Goal: Communication & Community: Answer question/provide support

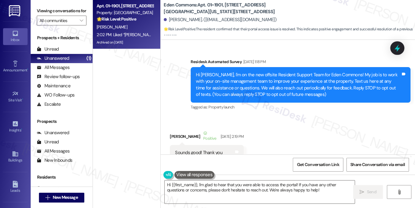
scroll to position [3865, 0]
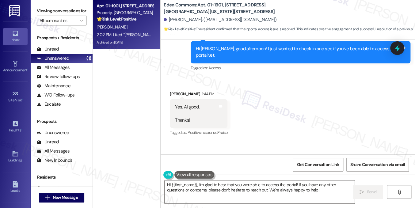
click at [59, 54] on div "Unread (0)" at bounding box center [62, 49] width 62 height 9
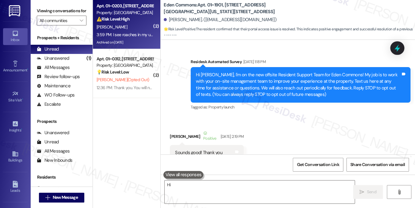
click at [129, 40] on div "Archived on [DATE]" at bounding box center [125, 43] width 58 height 8
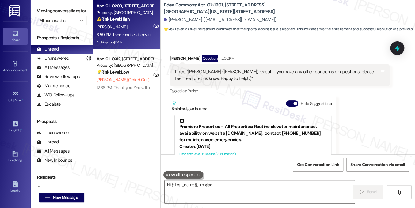
type textarea "Hi {{first_name}}, I'm glad to"
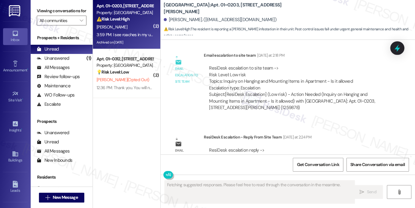
scroll to position [9901, 0]
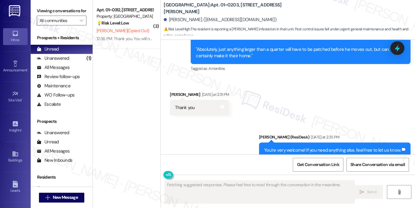
click at [237, 200] on div "Can I please be added to pest control for [DATE] or [DATE]" at bounding box center [230, 203] width 111 height 6
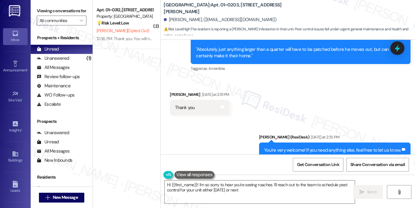
click at [255, 195] on div "Can I please be added to pest control for today or next Friday Tags and notes" at bounding box center [233, 203] width 126 height 16
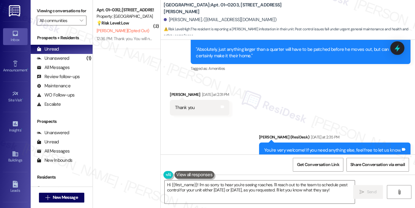
click at [255, 195] on div "Can I please be added to pest control for today or next Friday Tags and notes" at bounding box center [233, 203] width 126 height 16
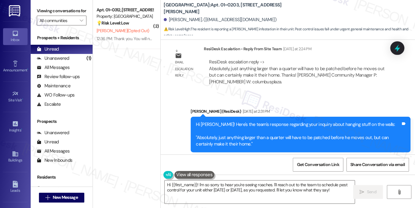
scroll to position [9809, 0]
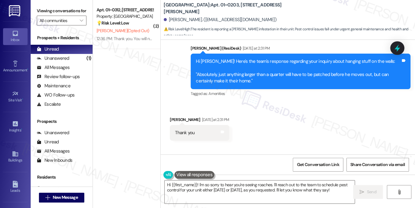
scroll to position [9901, 0]
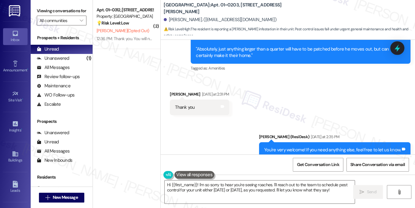
click at [224, 200] on div "Can I please be added to pest control for [DATE] or [DATE]" at bounding box center [230, 203] width 111 height 6
click at [207, 184] on textarea "Hi {{first_name}}! I'm so sorry to hear you're seeing roaches. I'll reach out t…" at bounding box center [259, 191] width 190 height 23
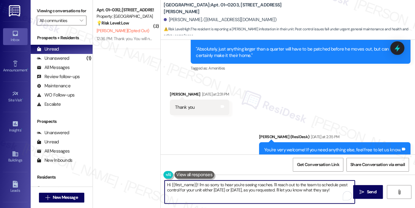
click at [207, 184] on textarea "Hi {{first_name}}! I'm so sorry to hear you're seeing roaches. I'll reach out t…" at bounding box center [259, 191] width 190 height 23
click at [227, 185] on textarea "Hi {{first_name}}! I'm sorry to hear you're seeing roaches. I'll reach out to t…" at bounding box center [259, 191] width 190 height 23
click at [281, 184] on textarea "Hi {{first_name}}! I'm sorry to hear you're seeing roaches. I'll reach out to t…" at bounding box center [259, 191] width 190 height 23
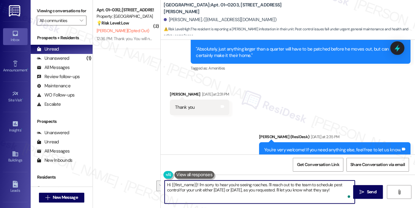
drag, startPoint x: 271, startPoint y: 184, endPoint x: 343, endPoint y: 189, distance: 72.2
click at [343, 189] on textarea "Hi {{first_name}}! I'm sorry to hear you're seeing roaches. I'll reach out to t…" at bounding box center [259, 191] width 190 height 23
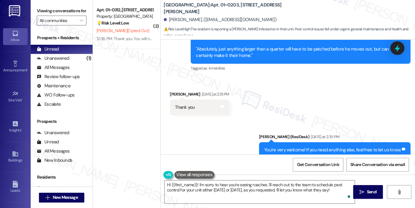
click at [258, 200] on div "Can I please be added to pest control for [DATE] or [DATE]" at bounding box center [230, 203] width 111 height 6
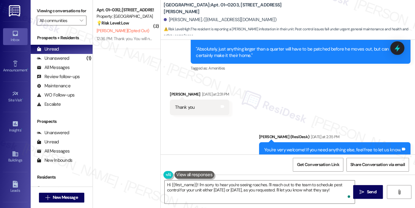
click at [258, 200] on div "Can I please be added to pest control for [DATE] or [DATE]" at bounding box center [230, 203] width 111 height 6
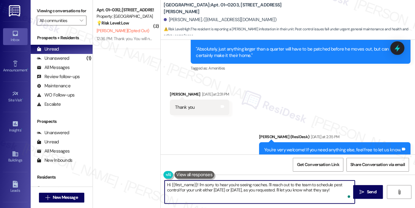
click at [292, 188] on textarea "Hi {{first_name}}! I'm sorry to hear you're seeing roaches. I'll reach out to t…" at bounding box center [259, 191] width 190 height 23
click at [271, 185] on textarea "Hi {{first_name}}! I'm sorry to hear you're seeing roaches. I'll reach out to t…" at bounding box center [259, 191] width 190 height 23
click at [270, 200] on div "Can I please be added to pest control for [DATE] or [DATE]" at bounding box center [230, 203] width 111 height 6
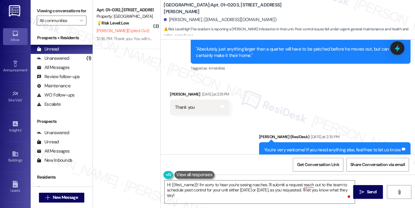
click at [270, 200] on div "Can I please be added to pest control for [DATE] or [DATE]" at bounding box center [230, 203] width 111 height 6
drag, startPoint x: 270, startPoint y: 91, endPoint x: 241, endPoint y: 113, distance: 36.7
click at [270, 200] on div "Can I please be added to pest control for [DATE] or [DATE]" at bounding box center [230, 203] width 111 height 6
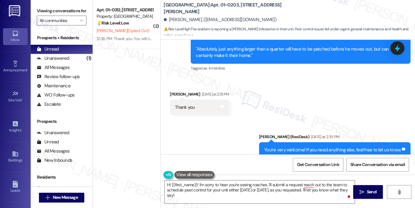
copy div "I see roaches in my unit in the kitchen and living area Tags and notes"
click at [73, 13] on label "Viewing conversations for" at bounding box center [62, 10] width 50 height 9
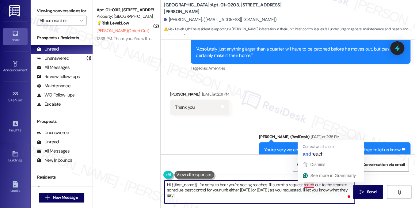
click at [305, 184] on textarea "Hi {{first_name}}! I'm sorry to hear you're seeing roaches. I'll submit a reque…" at bounding box center [259, 191] width 190 height 23
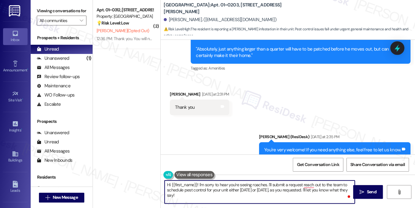
click at [277, 197] on textarea "Hi {{first_name}}! I'm sorry to hear you're seeing roaches. I'll submit a reque…" at bounding box center [259, 191] width 190 height 23
drag, startPoint x: 287, startPoint y: 195, endPoint x: 302, endPoint y: 181, distance: 21.0
click at [302, 181] on textarea "Hi {{first_name}}! I'm sorry to hear you're seeing roaches. I'll submit a reque…" at bounding box center [259, 191] width 190 height 23
click at [245, 190] on textarea "Hi {{first_name}}! I'm sorry to hear you're seeing roaches. I'll submit a reque…" at bounding box center [259, 191] width 190 height 23
type textarea "Hi {{first_name}}! I'm sorry to hear you're seeing roaches. I'll submit a reque…"
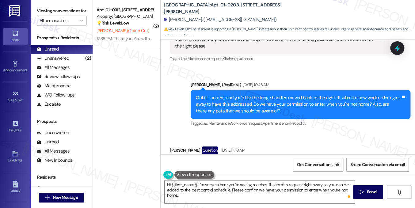
scroll to position [6677, 0]
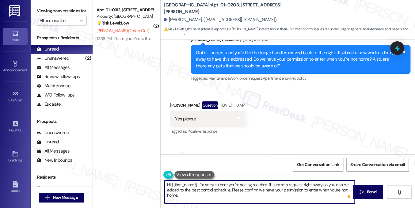
click at [217, 194] on textarea "Hi {{first_name}}! I'm sorry to hear you're seeing roaches. I'll submit a reque…" at bounding box center [259, 191] width 190 height 23
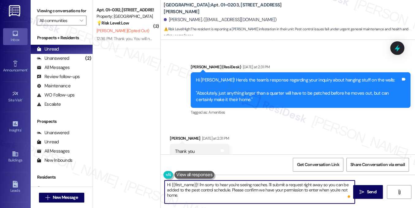
scroll to position [9901, 0]
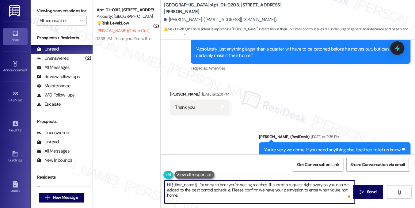
click at [256, 183] on textarea "Hi {{first_name}}! I'm sorry to hear you're seeing roaches. I'll submit a reque…" at bounding box center [259, 191] width 190 height 23
click at [267, 184] on textarea "Hi {{first_name}}! I'm sorry to hear you're seeing roaches. I'll submit a reque…" at bounding box center [259, 191] width 190 height 23
click at [252, 183] on textarea "Hi {{first_name}}! I'm sorry to hear you're seeing roaches. I'll submit a reque…" at bounding box center [259, 191] width 190 height 23
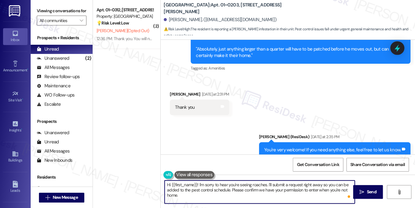
click at [240, 185] on textarea "Hi {{first_name}}! I'm sorry to hear you're seeing roaches. I'll submit a reque…" at bounding box center [259, 191] width 190 height 23
click at [251, 185] on textarea "Hi {{first_name}}! I'm sorry to hear you're seeing roaches. I'll submit a reque…" at bounding box center [259, 191] width 190 height 23
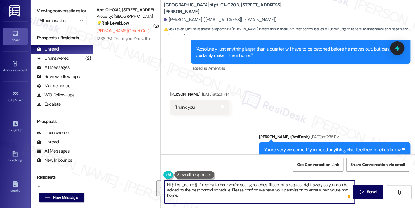
click at [204, 190] on textarea "Hi {{first_name}}! I'm sorry to hear you're seeing roaches. I'll submit a reque…" at bounding box center [259, 191] width 190 height 23
click at [225, 190] on textarea "Hi {{first_name}}! I'm sorry to hear you're seeing roaches. I'll submit a reque…" at bounding box center [259, 191] width 190 height 23
drag, startPoint x: 231, startPoint y: 190, endPoint x: 240, endPoint y: 194, distance: 9.6
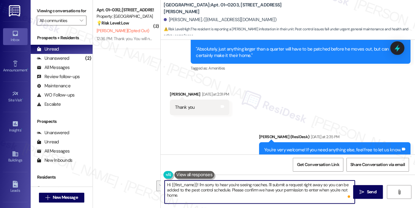
click at [240, 194] on textarea "Hi {{first_name}}! I'm sorry to hear you're seeing roaches. I'll submit a reque…" at bounding box center [259, 191] width 190 height 23
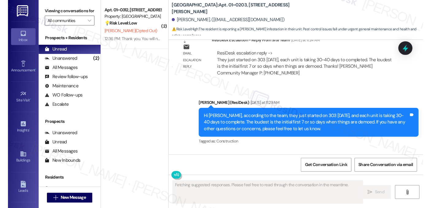
scroll to position [9901, 0]
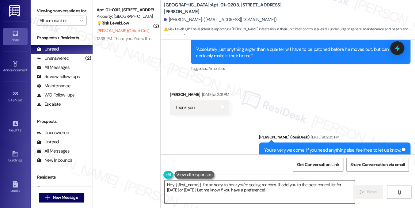
click at [227, 184] on textarea "Hey {{first_name}}! I'm so sorry to hear you're seeing roaches. I'll add you to…" at bounding box center [259, 191] width 190 height 23
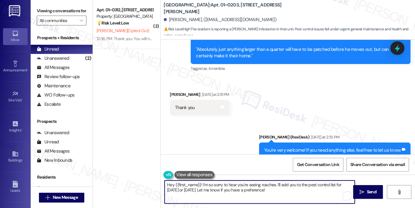
click at [227, 184] on textarea "Hey {{first_name}}! I'm so sorry to hear you're seeing roaches. I'll add you to…" at bounding box center [259, 191] width 190 height 23
paste textarea "I see roaches in my unit in the kitchen and living area"
click at [242, 189] on textarea "Hey {{first_name}}! I'm so sorry to hear you're seeing roaches. I'll add you to…" at bounding box center [259, 191] width 190 height 23
click at [209, 185] on textarea "Hey {{first_name}}! I'm so sorry to hear you're seeing roaches. I'll add you to…" at bounding box center [259, 191] width 190 height 23
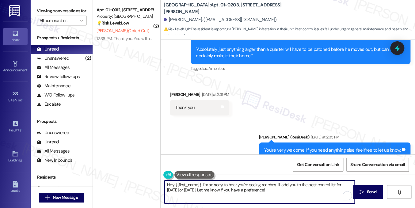
click at [209, 185] on textarea "Hey {{first_name}}! I'm so sorry to hear you're seeing roaches. I'll add you to…" at bounding box center [259, 191] width 190 height 23
drag, startPoint x: 271, startPoint y: 191, endPoint x: 278, endPoint y: 183, distance: 10.2
click at [275, 183] on textarea "Hey {{first_name}}! I'm sorry to hear you're seeing roaches. I'll add you to th…" at bounding box center [259, 191] width 190 height 23
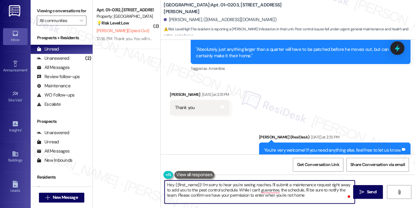
type textarea "Hey {{first_name}}! I'm sorry to hear you're seeing roaches. I'll submit a main…"
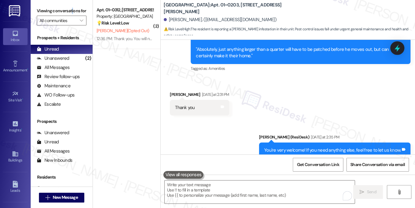
click at [72, 4] on div "Viewing conversations for All communities " at bounding box center [62, 16] width 62 height 32
click at [64, 9] on label "Viewing conversations for" at bounding box center [62, 10] width 50 height 9
click at [183, 9] on b "Columbus Plaza: Apt. 01~0203, 233 East Wacker" at bounding box center [225, 8] width 122 height 13
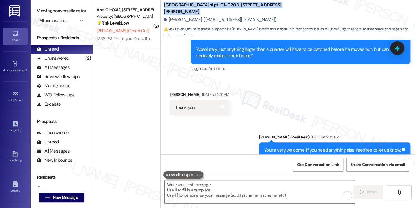
click at [183, 9] on b "Columbus Plaza: Apt. 01~0203, 233 East Wacker" at bounding box center [225, 8] width 122 height 13
click at [209, 8] on b "Columbus Plaza: Apt. 01~0203, 233 East Wacker" at bounding box center [225, 8] width 122 height 13
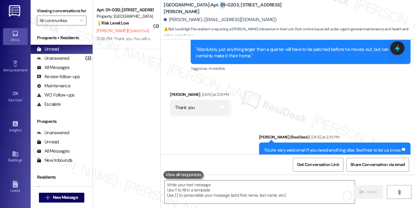
click at [209, 8] on b "Columbus Plaza: Apt. 01~0203, 233 East Wacker" at bounding box center [225, 8] width 122 height 13
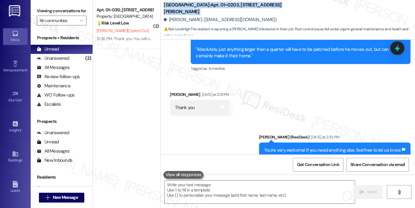
click at [209, 8] on b "Columbus Plaza: Apt. 01~0203, 233 East Wacker" at bounding box center [225, 8] width 122 height 13
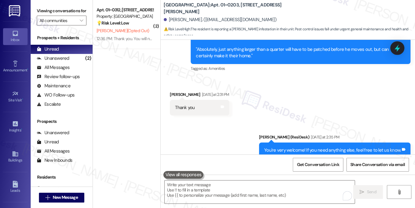
click at [48, 16] on label "Viewing conversations for" at bounding box center [62, 10] width 50 height 9
click at [236, 193] on textarea "To enrich screen reader interactions, please activate Accessibility in Grammarl…" at bounding box center [259, 191] width 190 height 23
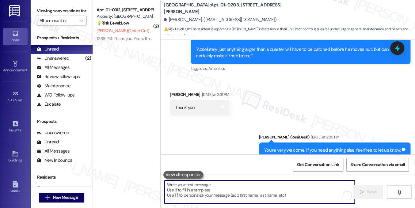
paste textarea "Hey {{first_name}}! I’m sorry to hear you’re seeing roaches. I’ll go ahead and …"
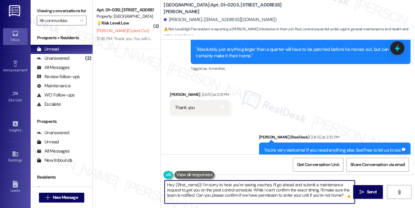
click at [170, 185] on textarea "Hey {{first_name}}! I’m sorry to hear you’re seeing roaches. I’ll go ahead and …" at bounding box center [259, 191] width 190 height 23
click at [234, 192] on textarea "Hi {{first_name}}! I’m sorry to hear you’re seeing roaches. I’ll go ahead and s…" at bounding box center [259, 191] width 190 height 23
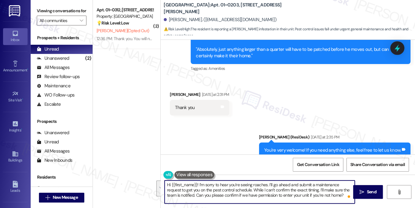
type textarea "Hi {{first_name}}! I’m sorry to hear you’re seeing roaches. I’ll go ahead and s…"
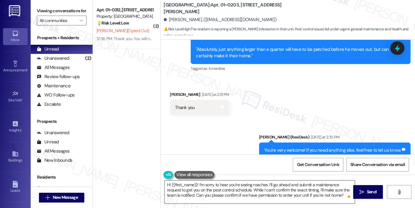
click at [323, 195] on textarea "Hi {{first_name}}! I’m sorry to hear you’re seeing roaches. I’ll go ahead and s…" at bounding box center [259, 191] width 190 height 23
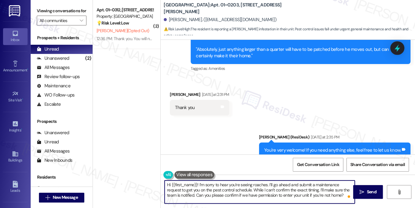
click at [323, 195] on textarea "Hi {{first_name}}! I’m sorry to hear you’re seeing roaches. I’ll go ahead and s…" at bounding box center [259, 191] width 190 height 23
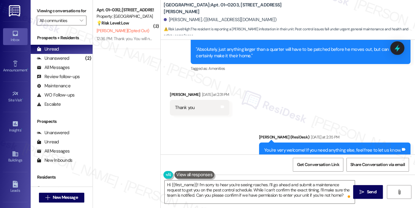
click at [78, 8] on label "Viewing conversations for" at bounding box center [62, 10] width 50 height 9
click at [75, 13] on label "Viewing conversations for" at bounding box center [62, 10] width 50 height 9
click at [174, 6] on b "Columbus Plaza: Apt. 01~0203, 233 East Wacker" at bounding box center [225, 8] width 122 height 13
copy b "Columbus"
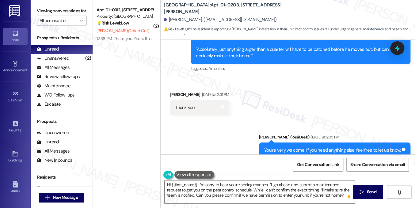
click at [62, 15] on label "Viewing conversations for" at bounding box center [62, 10] width 50 height 9
click at [83, 8] on label "Viewing conversations for" at bounding box center [62, 10] width 50 height 9
click at [248, 187] on textarea "Hi {{first_name}}! I’m sorry to hear you’re seeing roaches. I’ll go ahead and s…" at bounding box center [259, 191] width 190 height 23
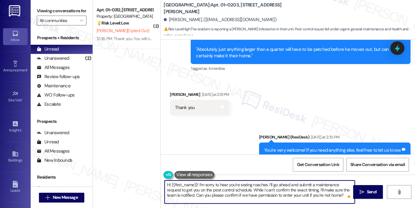
click at [248, 187] on textarea "Hi {{first_name}}! I’m sorry to hear you’re seeing roaches. I’ll go ahead and s…" at bounding box center [259, 191] width 190 height 23
click at [252, 190] on textarea "Hi {{first_name}}! I’m sorry to hear you’re seeing roaches. I’ll go ahead and s…" at bounding box center [259, 191] width 190 height 23
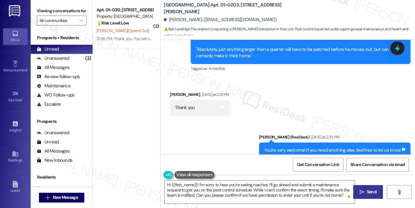
click at [358, 188] on button " Send" at bounding box center [368, 192] width 30 height 14
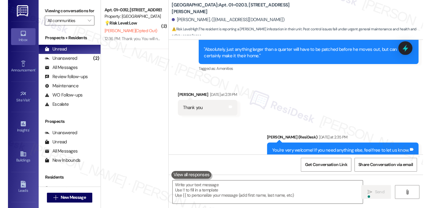
scroll to position [9855, 0]
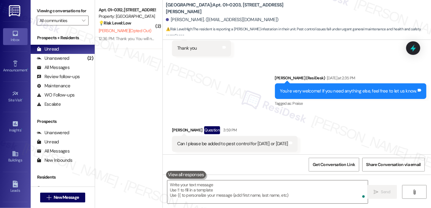
click at [233, 141] on div "Can I please be added to pest control for [DATE] or [DATE]" at bounding box center [232, 144] width 111 height 6
click at [223, 191] on textarea "To enrich screen reader interactions, please activate Accessibility in Grammarl…" at bounding box center [267, 191] width 200 height 23
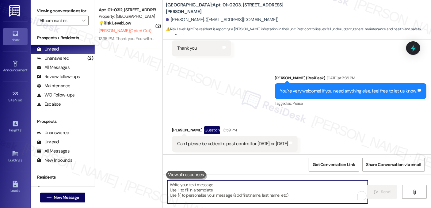
click at [205, 196] on textarea "To enrich screen reader interactions, please activate Accessibility in Grammarl…" at bounding box center [267, 191] width 200 height 23
click at [181, 187] on textarea "To enrich screen reader interactions, please activate Accessibility in Grammarl…" at bounding box center [267, 191] width 200 height 23
click at [218, 180] on div at bounding box center [267, 192] width 201 height 24
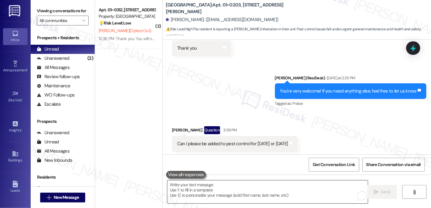
click at [190, 180] on div at bounding box center [267, 192] width 201 height 24
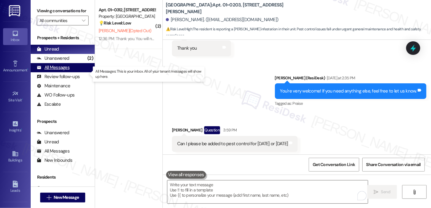
click at [59, 71] on div "All Messages" at bounding box center [53, 67] width 33 height 6
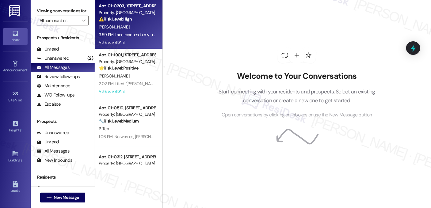
click at [141, 32] on div "3:59 PM: I see roaches in my unit in the kitchen and living area 3:59 PM: I see…" at bounding box center [153, 35] width 109 height 6
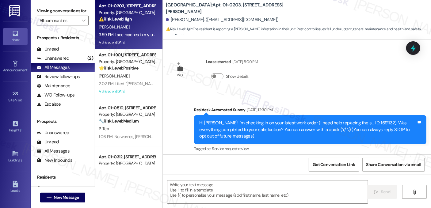
type textarea "Fetching suggested responses. Please feel free to read through the conversation…"
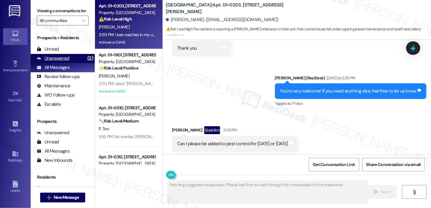
click at [63, 62] on div "Unanswered" at bounding box center [53, 58] width 32 height 6
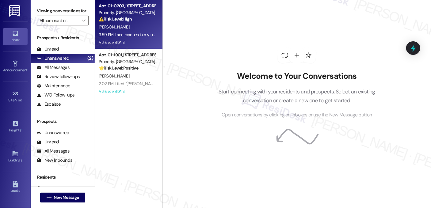
click at [134, 35] on div "3:59 PM: I see roaches in my unit in the kitchen and living area 3:59 PM: I see…" at bounding box center [153, 35] width 109 height 6
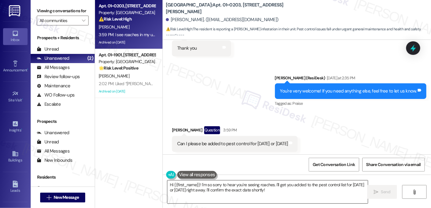
click at [239, 191] on textarea "Hi {{first_name}}! I'm so sorry to hear you're seeing roaches. I'll get you add…" at bounding box center [267, 191] width 200 height 23
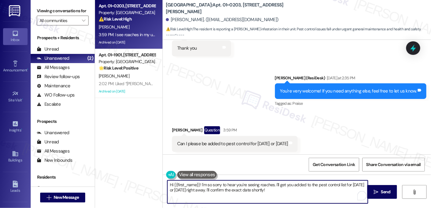
click at [272, 188] on textarea "Hi {{first_name}}! I'm so sorry to hear you're seeing roaches. I'll get you add…" at bounding box center [267, 191] width 200 height 23
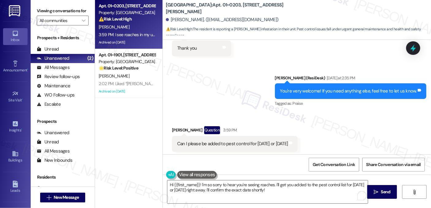
click at [71, 8] on label "Viewing conversations for" at bounding box center [63, 10] width 52 height 9
click at [214, 189] on textarea "Hi {{first_name}}! I'm so sorry to hear you're seeing roaches. I'll get you add…" at bounding box center [267, 191] width 200 height 23
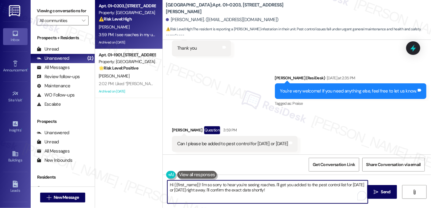
click at [214, 189] on textarea "Hi {{first_name}}! I'm so sorry to hear you're seeing roaches. I'll get you add…" at bounding box center [267, 191] width 200 height 23
paste textarea "ey {{first_name}}! I’m sorry to hear you’re seeing roaches. I’ll go ahead and s…"
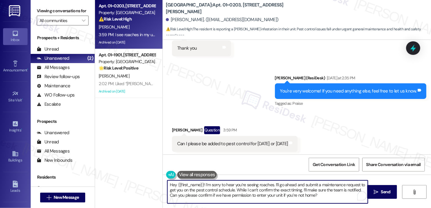
click at [167, 184] on textarea "Hey {{first_name}}! I’m sorry to hear you’re seeing roaches. I’ll go ahead and …" at bounding box center [267, 191] width 200 height 23
click at [261, 187] on textarea "Hi {{first_name}}! I’m sorry to hear you’re seeing roaches. I’ll go ahead and s…" at bounding box center [267, 191] width 200 height 23
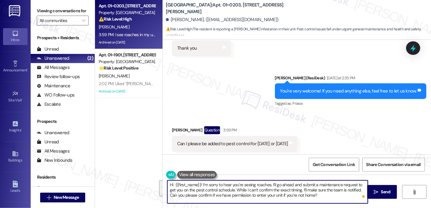
click at [236, 191] on textarea "Hi {{first_name}}! I’m sorry to hear you’re seeing roaches. I’ll go ahead and s…" at bounding box center [267, 191] width 200 height 23
click at [275, 190] on textarea "Hi {{first_name}}! I’m sorry to hear you’re seeing roaches. I’ll go ahead and s…" at bounding box center [267, 191] width 200 height 23
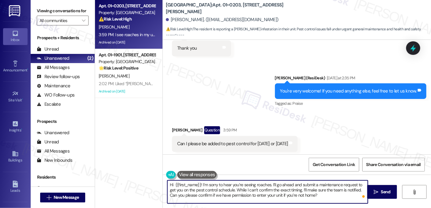
click at [275, 190] on textarea "Hi {{first_name}}! I’m sorry to hear you’re seeing roaches. I’ll go ahead and s…" at bounding box center [267, 191] width 200 height 23
click at [274, 188] on textarea "Hi {{first_name}}! I’m sorry to hear you’re seeing roaches. I’ll go ahead and s…" at bounding box center [267, 191] width 200 height 23
click at [188, 188] on textarea "Hi {{first_name}}! I’m sorry to hear you’re seeing roaches. I’ll go ahead and s…" at bounding box center [267, 191] width 200 height 23
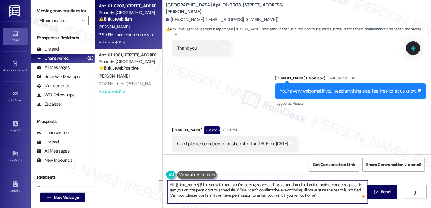
drag, startPoint x: 231, startPoint y: 189, endPoint x: 354, endPoint y: 185, distance: 122.9
click at [354, 185] on textarea "Hi {{first_name}}! I’m sorry to hear you’re seeing roaches. I’ll go ahead and s…" at bounding box center [267, 191] width 200 height 23
click at [285, 195] on textarea "Hi {{first_name}}! I’m sorry to hear you’re seeing roaches. I’ll go ahead and s…" at bounding box center [267, 191] width 200 height 23
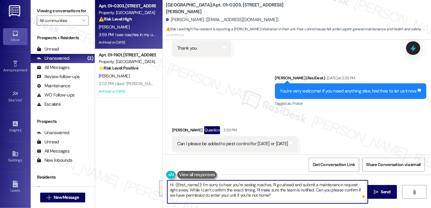
type textarea "Hi {{first_name}}! I’m sorry to hear you’re seeing roaches. I’ll go ahead and s…"
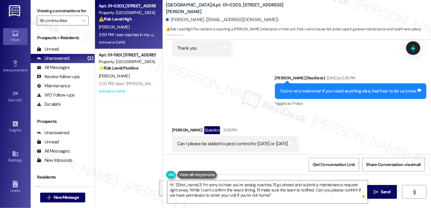
click at [323, 141] on div "Received via SMS Akhila Cholasamudram Question 3:59 PM Can I please be added to…" at bounding box center [297, 160] width 268 height 96
click at [262, 183] on textarea "Hi {{first_name}}! I’m sorry to hear you’re seeing roaches. I’ll go ahead and s…" at bounding box center [267, 191] width 200 height 23
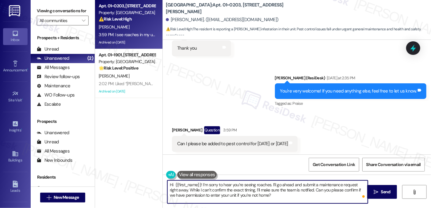
click at [262, 183] on textarea "Hi {{first_name}}! I’m sorry to hear you’re seeing roaches. I’ll go ahead and s…" at bounding box center [267, 191] width 200 height 23
click at [331, 141] on div "Received via SMS Akhila Cholasamudram Question 3:59 PM Can I please be added to…" at bounding box center [297, 160] width 268 height 96
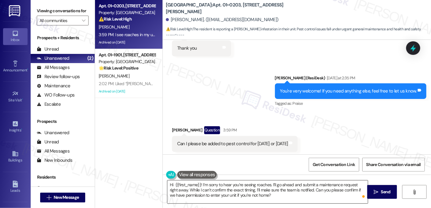
click at [293, 190] on textarea "Hi {{first_name}}! I’m sorry to hear you’re seeing roaches. I’ll go ahead and s…" at bounding box center [267, 191] width 200 height 23
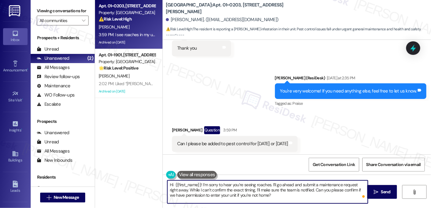
click at [293, 190] on textarea "Hi {{first_name}}! I’m sorry to hear you’re seeing roaches. I’ll go ahead and s…" at bounding box center [267, 191] width 200 height 23
click at [376, 188] on button " Send" at bounding box center [382, 192] width 30 height 14
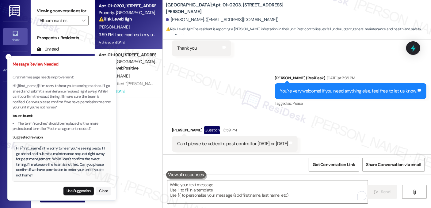
click at [64, 168] on div "Hi {{first_name}}! I’m sorry to hear you’re seeing pests. I’ll go ahead and sub…" at bounding box center [62, 162] width 92 height 32
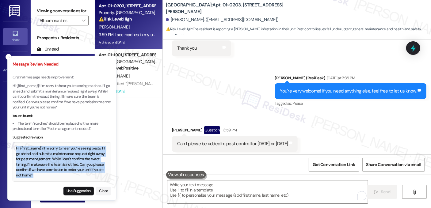
click at [64, 168] on div "Hi {{first_name}}! I’m sorry to hear you’re seeing pests. I’ll go ahead and sub…" at bounding box center [62, 162] width 92 height 32
click at [78, 160] on div "Hi {{first_name}}! I’m sorry to hear you’re seeing pests. I’ll go ahead and sub…" at bounding box center [62, 162] width 92 height 32
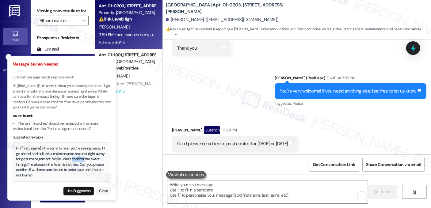
click at [78, 160] on div "Hi {{first_name}}! I’m sorry to hear you’re seeing pests. I’ll go ahead and sub…" at bounding box center [62, 162] width 92 height 32
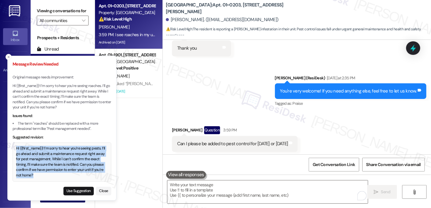
click at [78, 160] on div "Hi {{first_name}}! I’m sorry to hear you’re seeing pests. I’ll go ahead and sub…" at bounding box center [62, 162] width 92 height 32
click at [74, 190] on button "Use Suggestion" at bounding box center [78, 191] width 30 height 9
type textarea "Hi {{first_name}}! I’m sorry to hear you’re seeing pests. I’ll go ahead and sub…"
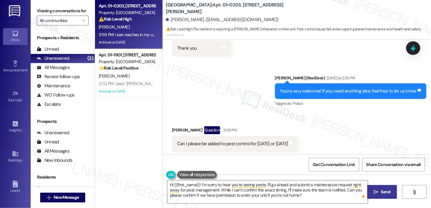
click at [382, 192] on span "Send" at bounding box center [385, 192] width 9 height 6
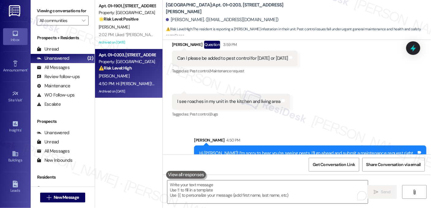
scroll to position [9953, 0]
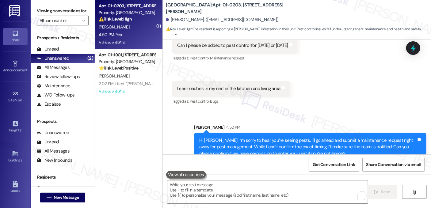
click at [83, 13] on label "Viewing conversations for" at bounding box center [63, 10] width 52 height 9
click at [265, 137] on div "Hi [PERSON_NAME]! I’m sorry to hear you’re seeing pests. I’ll go ahead and subm…" at bounding box center [307, 147] width 217 height 20
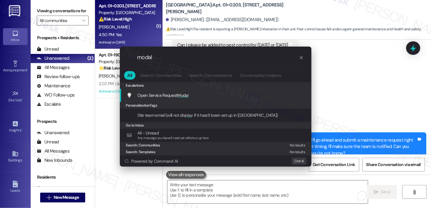
type input "modal"
click at [341, 96] on div ".cls-1{fill:#0a055f;}.cls-2{fill:#0cc4c4;} resideskLogoBlueOrange modal All Sea…" at bounding box center [215, 104] width 431 height 208
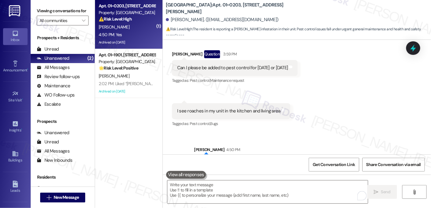
scroll to position [9892, 0]
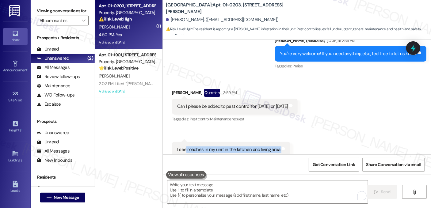
drag, startPoint x: 183, startPoint y: 96, endPoint x: 288, endPoint y: 100, distance: 106.0
click at [288, 100] on div "Received via SMS Akhila Cholasamudram Question 3:59 PM Can I please be added to…" at bounding box center [297, 123] width 268 height 96
copy div "roaches in my unit in the kitchen and living area Tags and notes"
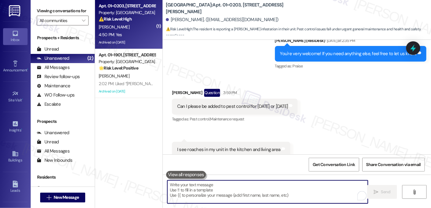
click at [223, 187] on textarea "To enrich screen reader interactions, please activate Accessibility in Grammarl…" at bounding box center [267, 191] width 200 height 23
paste textarea "roaches in my unit in the kitchen and living area"
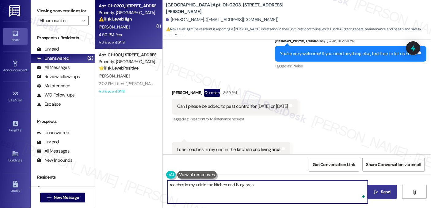
type textarea "roaches in my unit in the kitchen and living area"
click at [311, 112] on div "Received via SMS Akhila Cholasamudram Question 3:59 PM Can I please be added to…" at bounding box center [297, 123] width 268 height 96
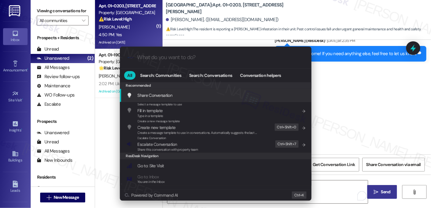
click at [397, 83] on div ".cls-1{fill:#0a055f;}.cls-2{fill:#0cc4c4;} resideskLogoBlueOrange All Search: C…" at bounding box center [215, 104] width 431 height 208
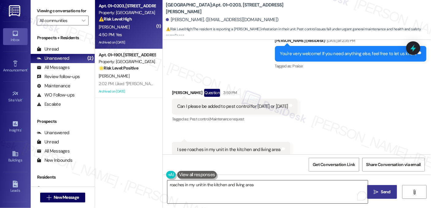
click at [236, 183] on textarea "roaches in my unit in the kitchen and living area" at bounding box center [267, 191] width 200 height 23
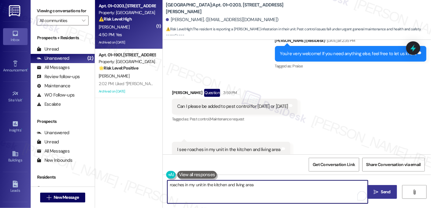
click at [236, 183] on textarea "roaches in my unit in the kitchen and living area" at bounding box center [267, 191] width 200 height 23
click at [298, 100] on div "Received via SMS Akhila Cholasamudram Question 3:59 PM Can I please be added to…" at bounding box center [297, 123] width 268 height 96
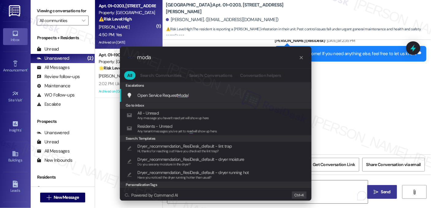
type input "moda"
click at [181, 95] on span "Moda" at bounding box center [182, 95] width 10 height 6
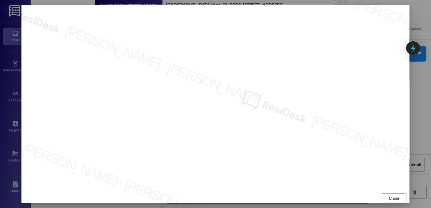
scroll to position [5, 0]
click at [388, 194] on span "Close" at bounding box center [393, 195] width 11 height 6
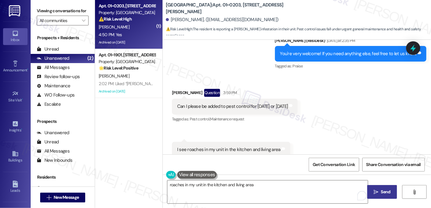
scroll to position [9954, 0]
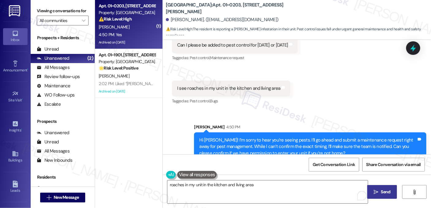
click at [268, 179] on div "roaches in my unit in the kitchen and living area  Send " at bounding box center [297, 198] width 268 height 46
click at [267, 183] on textarea "roaches in my unit in the kitchen and living area" at bounding box center [267, 191] width 200 height 23
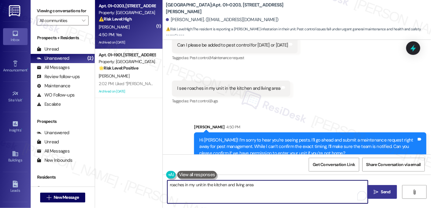
paste textarea "1771094"
type textarea "roaches in my unit in the kitchen and living area 1771094"
click at [274, 166] on div "Received via SMS Akhila Cholasamudram 4:50 PM Yes Tags and notes" at bounding box center [297, 187] width 268 height 43
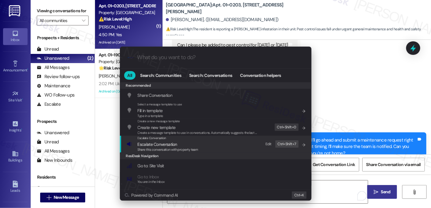
click at [175, 146] on span "Escalate Conversation" at bounding box center [158, 144] width 40 height 6
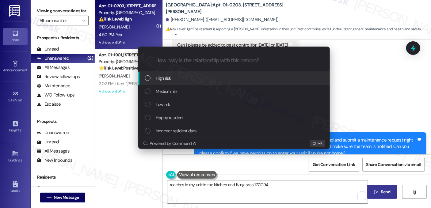
click at [177, 79] on div "High risk" at bounding box center [234, 78] width 179 height 7
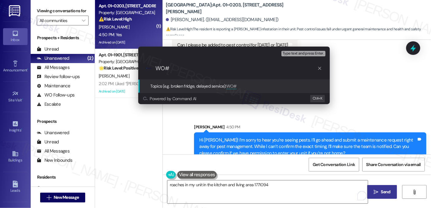
paste input "1771094"
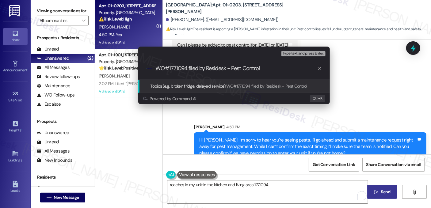
click at [251, 71] on input "WO#1771094 filed by Residesk - Pest Control" at bounding box center [236, 68] width 161 height 6
click at [253, 69] on input "WO#1771094 filed by Residesk - Pest Control" at bounding box center [236, 68] width 161 height 6
type input "WO#1771094 filed by Residesk - Pest Issue"
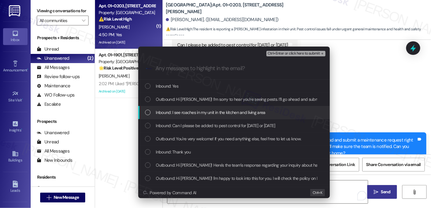
click at [203, 115] on span "Inbound: I see roaches in my unit in the kitchen and living area" at bounding box center [210, 112] width 109 height 7
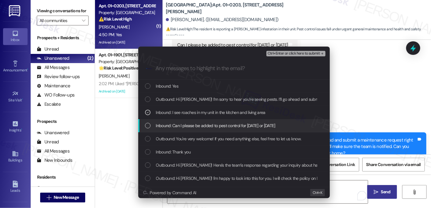
click at [235, 127] on span "Inbound: Can I please be added to pest control for today or next Friday" at bounding box center [215, 125] width 119 height 7
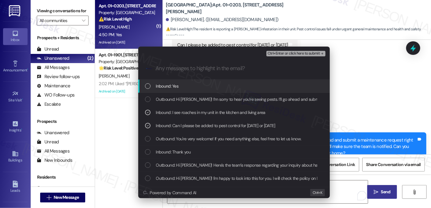
click at [284, 50] on div "Ctrl+Enter or click here to submit" at bounding box center [296, 54] width 60 height 8
click at [281, 52] on span "Ctrl+Enter or click here to submit" at bounding box center [293, 53] width 52 height 4
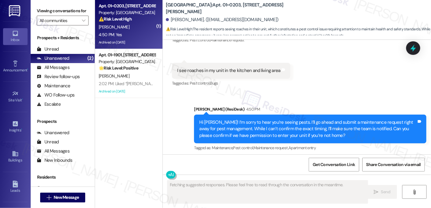
scroll to position [9971, 0]
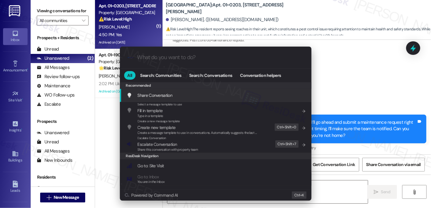
type textarea "Hi {{first_name}}, I'm so"
type input "no"
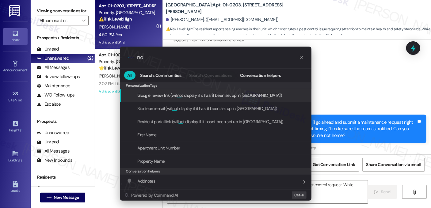
type textarea "Hi {{first_name}}, I'm so sorry to hear you're seeing roaches! I've submitted a…"
type input "not"
type textarea "Hi {{first_name}}, I'm so sorry to hear you're seeing roaches! I've submitted a…"
type input "note"
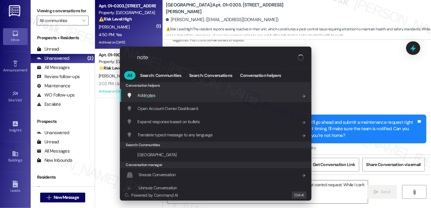
type textarea "Hi {{first_name}}, I'm so sorry to hear you're seeing roaches! I've submitted a…"
type input "notes"
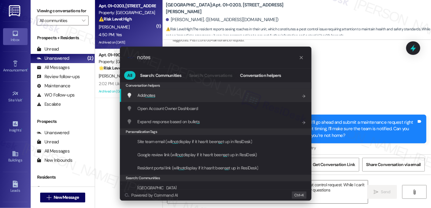
type textarea "Hi {{first_name}}, I'm so sorry to hear you're seeing roaches! I've submitted a…"
type input "notes"
click at [166, 97] on div "Add notes Add shortcut" at bounding box center [215, 95] width 179 height 7
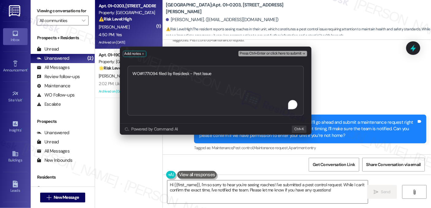
drag, startPoint x: 217, startPoint y: 74, endPoint x: 157, endPoint y: 73, distance: 60.3
click at [157, 73] on textarea "WO#1771094 filed by Residesk - Pest Issue" at bounding box center [215, 91] width 176 height 50
type textarea "WO#1771094 submitted"
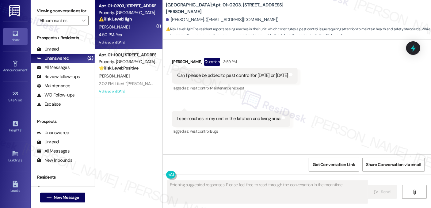
scroll to position [10023, 0]
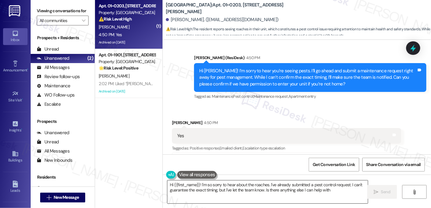
type textarea "Hi {{first_name}}! I'm so sorry to hear about the roaches. I've already submitt…"
click at [212, 185] on textarea "Hi {{first_name}}! I'm so sorry to hear about the roaches. I've already submitt…" at bounding box center [267, 191] width 200 height 23
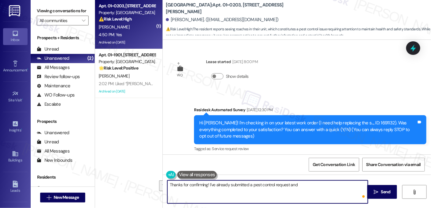
scroll to position [10023, 0]
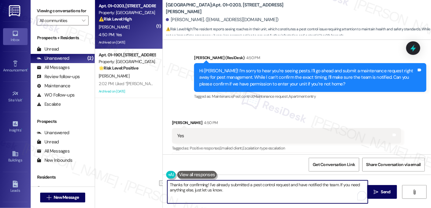
drag, startPoint x: 249, startPoint y: 185, endPoint x: 285, endPoint y: 182, distance: 35.9
click at [285, 182] on textarea "Thanks for confirming! I've already submitted a pest control request and have n…" at bounding box center [267, 191] width 200 height 23
click at [220, 190] on textarea "Thanks for confirming! I've already submitted a work order and have notified th…" at bounding box center [267, 191] width 200 height 23
drag, startPoint x: 218, startPoint y: 190, endPoint x: 168, endPoint y: 191, distance: 50.6
click at [168, 191] on textarea "Thanks for confirming! I've already submitted a work order and have notified th…" at bounding box center [267, 191] width 200 height 23
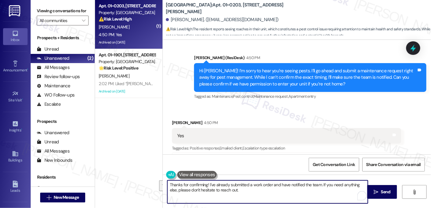
click at [232, 192] on textarea "Thanks for confirming! I've already submitted a work order and have notified th…" at bounding box center [267, 191] width 200 height 23
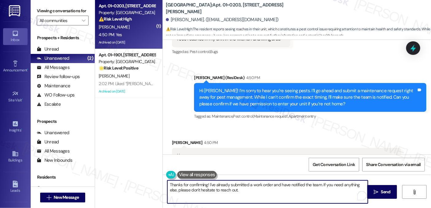
scroll to position [9992, 0]
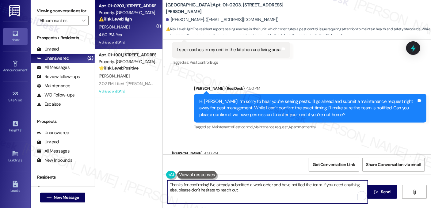
click at [239, 187] on textarea "Thanks for confirming! I've already submitted a work order and have notified th…" at bounding box center [267, 191] width 200 height 23
drag, startPoint x: 238, startPoint y: 190, endPoint x: 216, endPoint y: 187, distance: 22.8
click at [207, 188] on textarea "Thanks for confirming! I've already submitted a work order and have notified th…" at bounding box center [267, 191] width 200 height 23
click at [236, 187] on textarea "Thanks for confirming! I've already submitted a work order and have notified th…" at bounding box center [267, 191] width 200 height 23
click at [243, 190] on textarea "Thanks for confirming! I've already submitted a work order and have notified th…" at bounding box center [267, 191] width 200 height 23
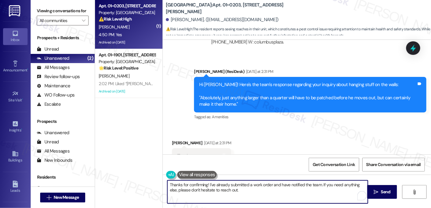
scroll to position [9931, 0]
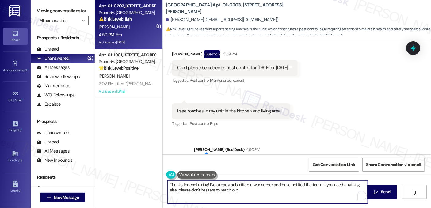
click at [365, 190] on textarea "Thanks for confirming! I've already submitted a work order and have notified th…" at bounding box center [267, 191] width 200 height 23
type textarea "Thanks for confirming! I've already submitted a work order and have notified th…"
click at [368, 190] on button " Send" at bounding box center [382, 192] width 30 height 14
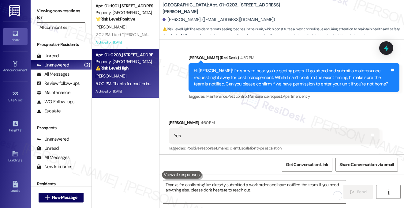
scroll to position [10266, 0]
